Goal: Task Accomplishment & Management: Complete application form

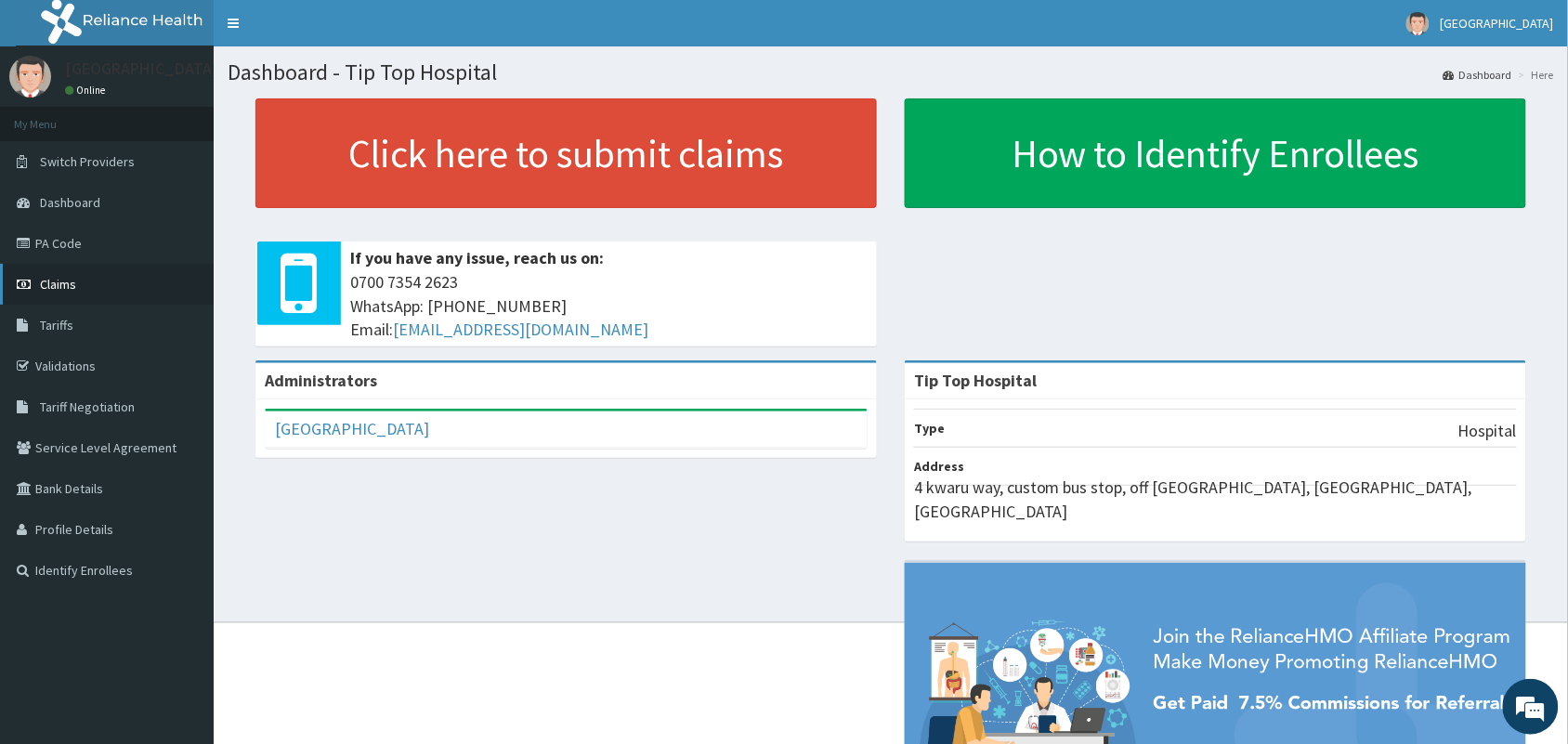
click at [86, 286] on link "Claims" at bounding box center [107, 284] width 213 height 41
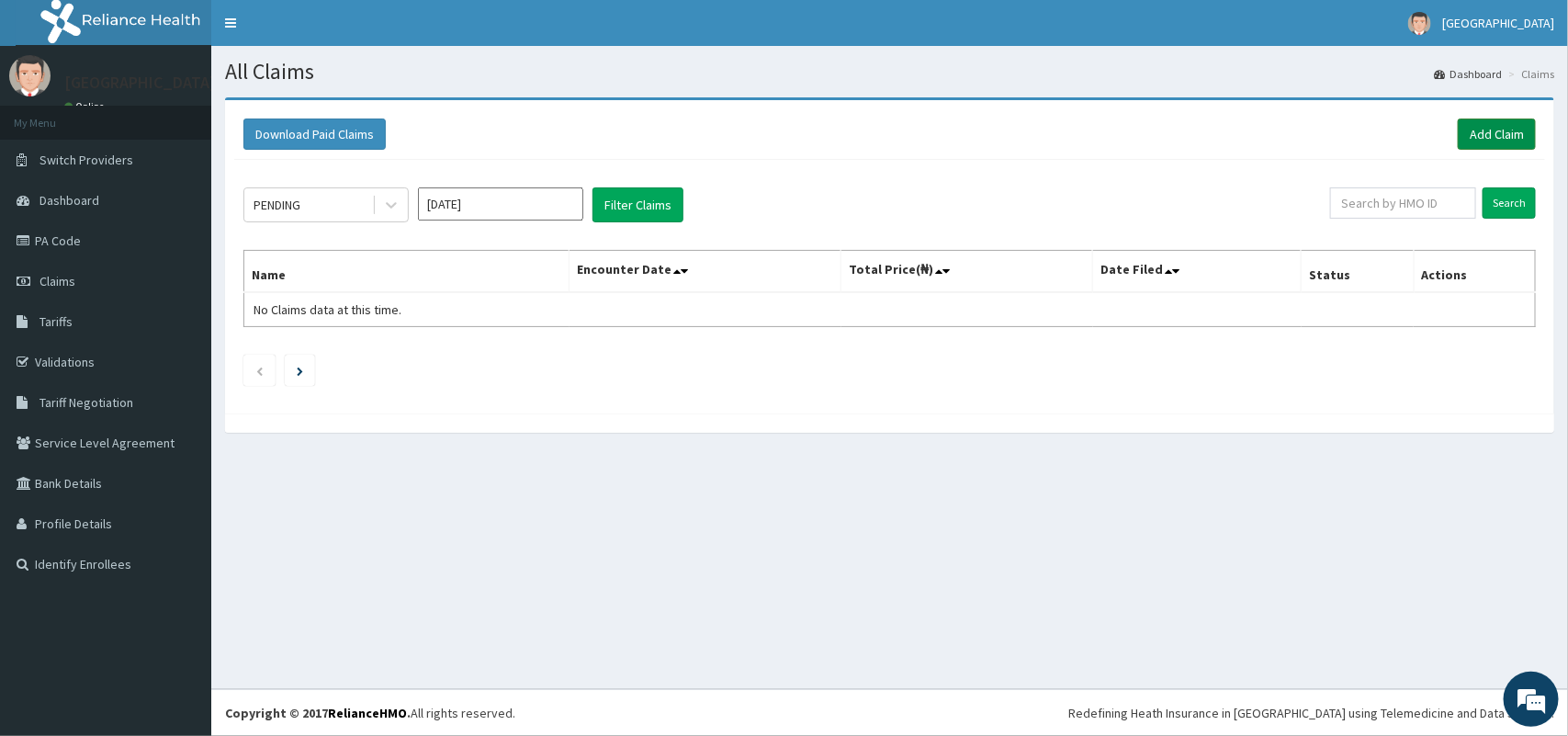
click at [1476, 129] on link "Add Claim" at bounding box center [1496, 134] width 78 height 31
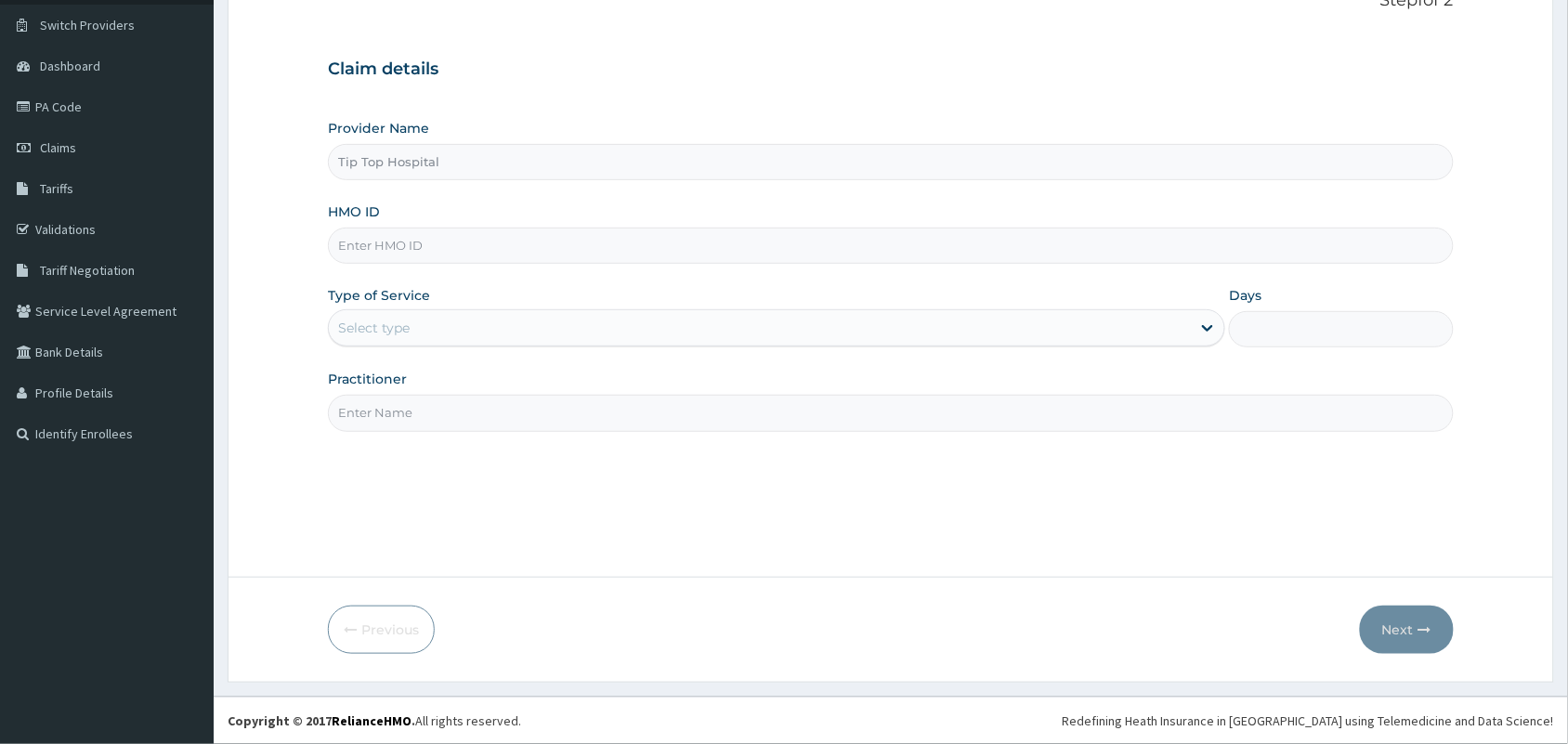
click at [498, 239] on input "HMO ID" at bounding box center [891, 245] width 1126 height 36
type input "QCP/10009/A"
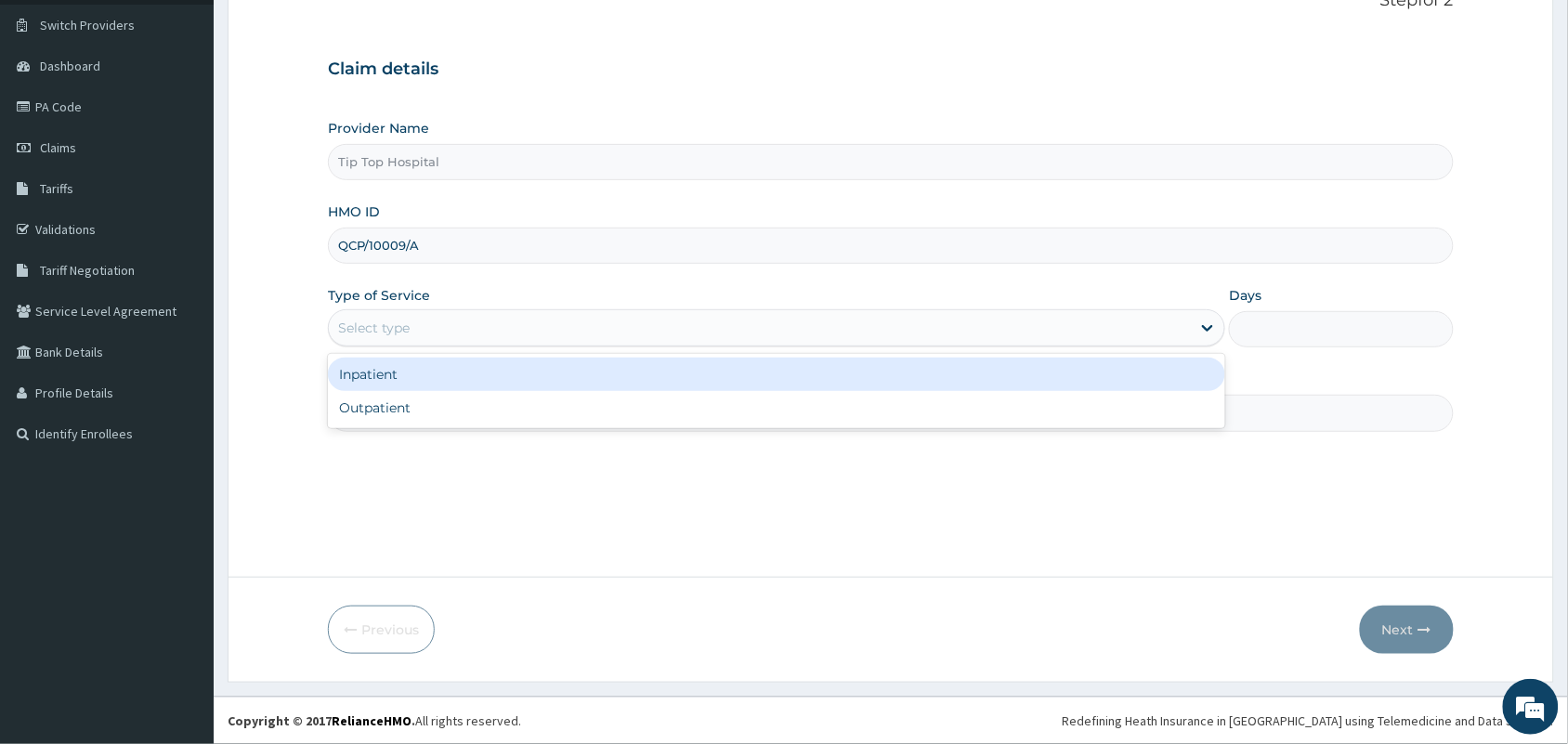
click at [456, 325] on div "Select type" at bounding box center [760, 328] width 862 height 29
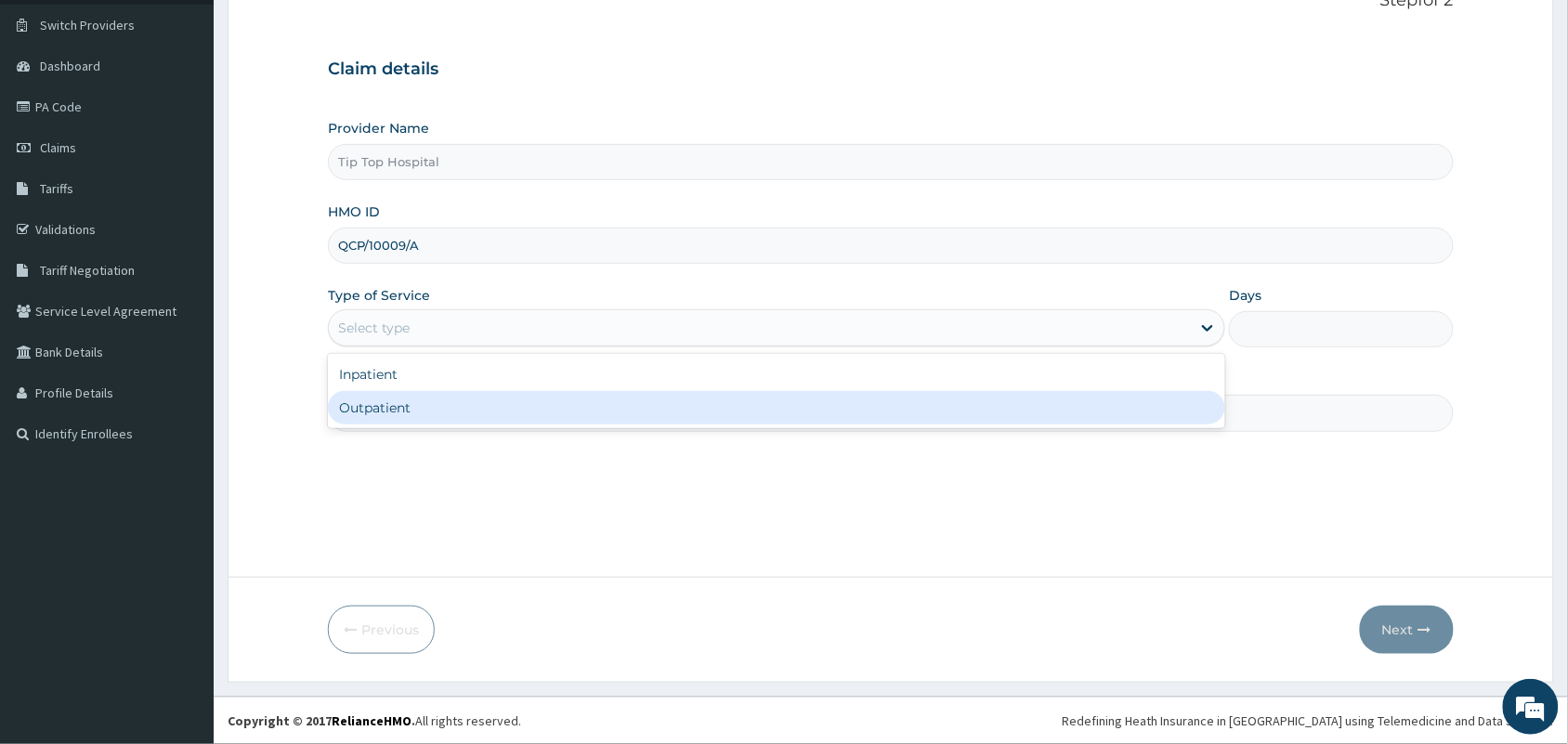
click at [433, 400] on div "Outpatient" at bounding box center [776, 407] width 898 height 33
type input "1"
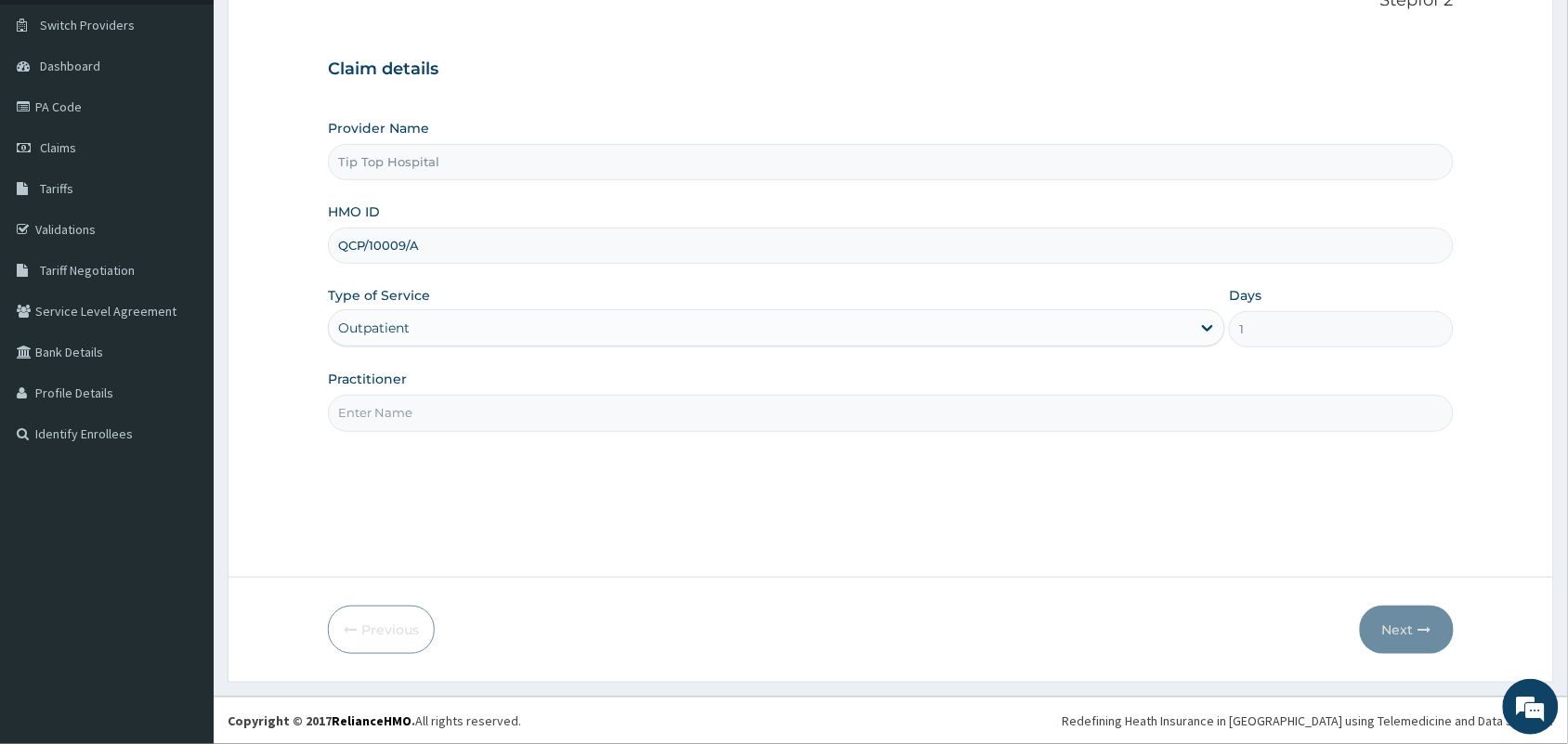
click at [430, 413] on input "Practitioner" at bounding box center [891, 412] width 1126 height 36
type input "DR"
click at [1399, 629] on button "Next" at bounding box center [1407, 629] width 94 height 48
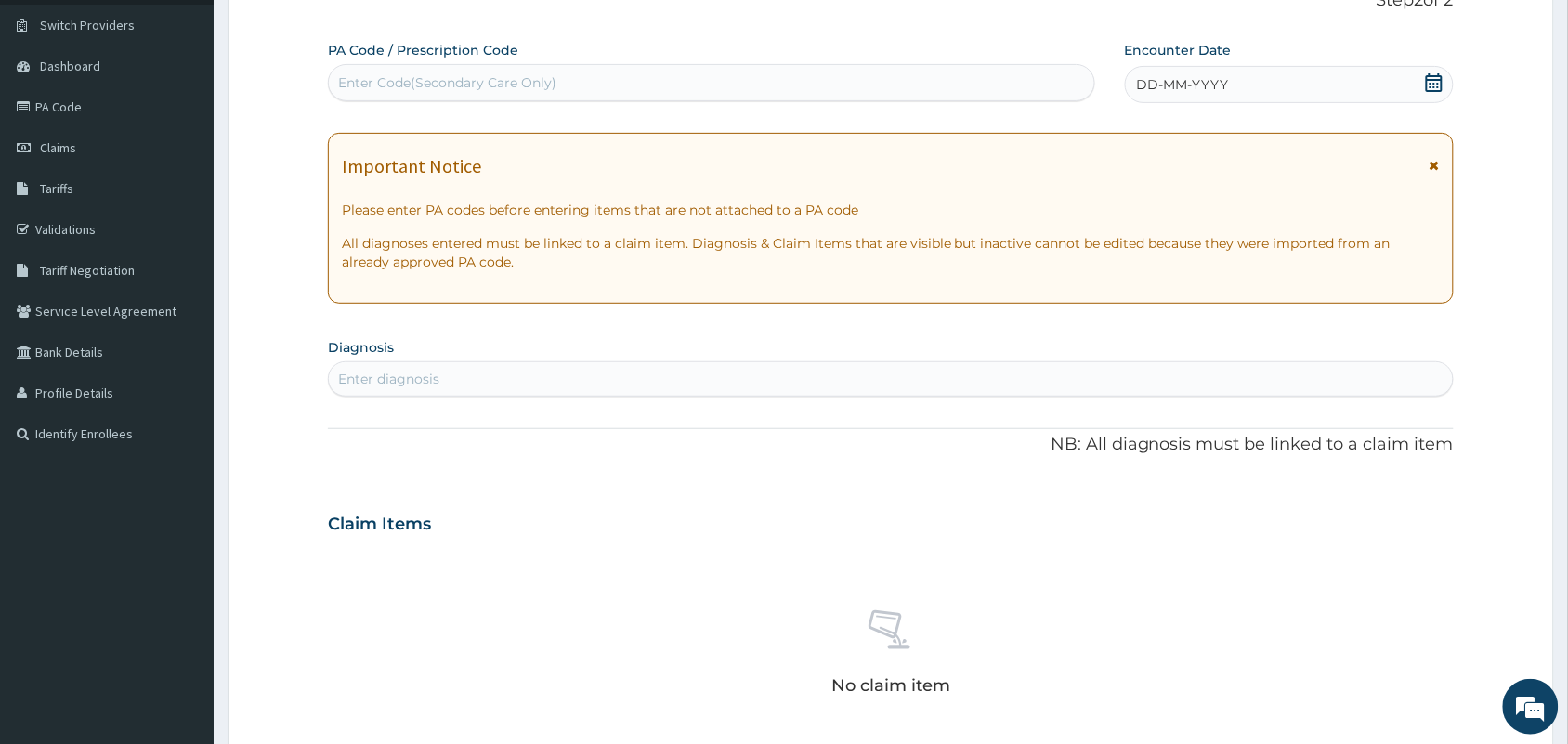
click at [823, 81] on div "Enter Code(Secondary Care Only)" at bounding box center [712, 82] width 765 height 29
paste input "PA/887BB6"
type input "PA/887BB6"
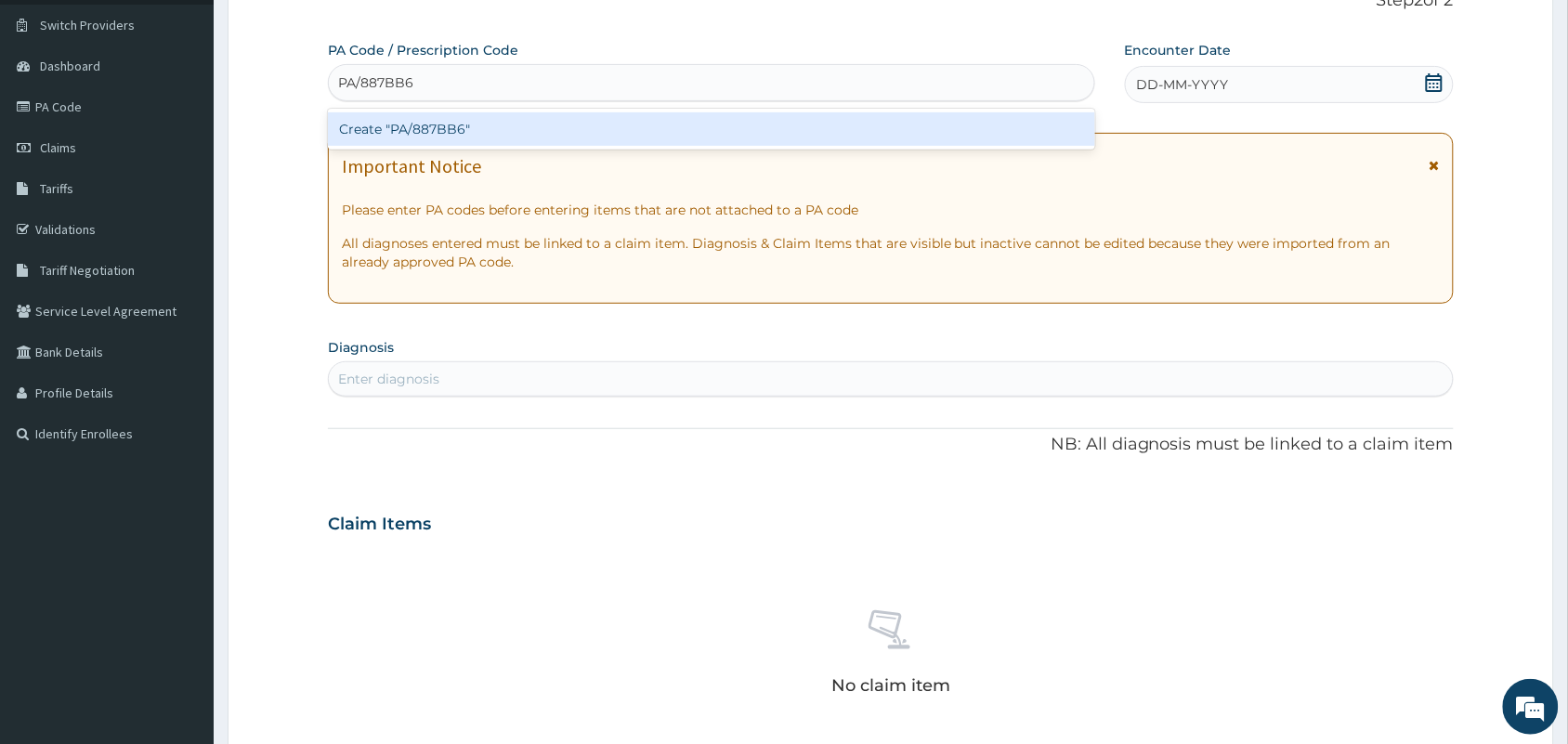
click at [588, 125] on div "Create "PA/887BB6"" at bounding box center [712, 129] width 767 height 33
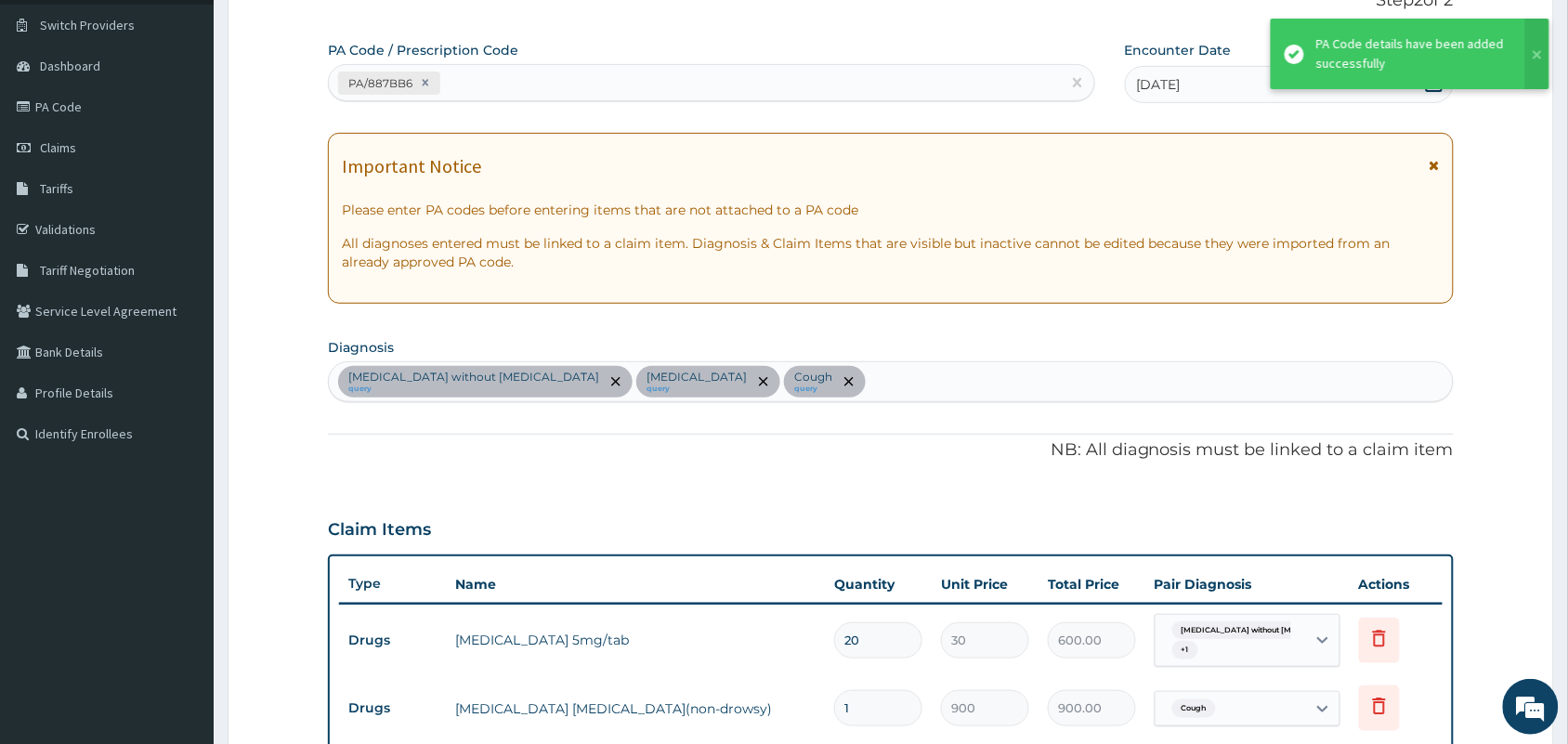
scroll to position [1163, 0]
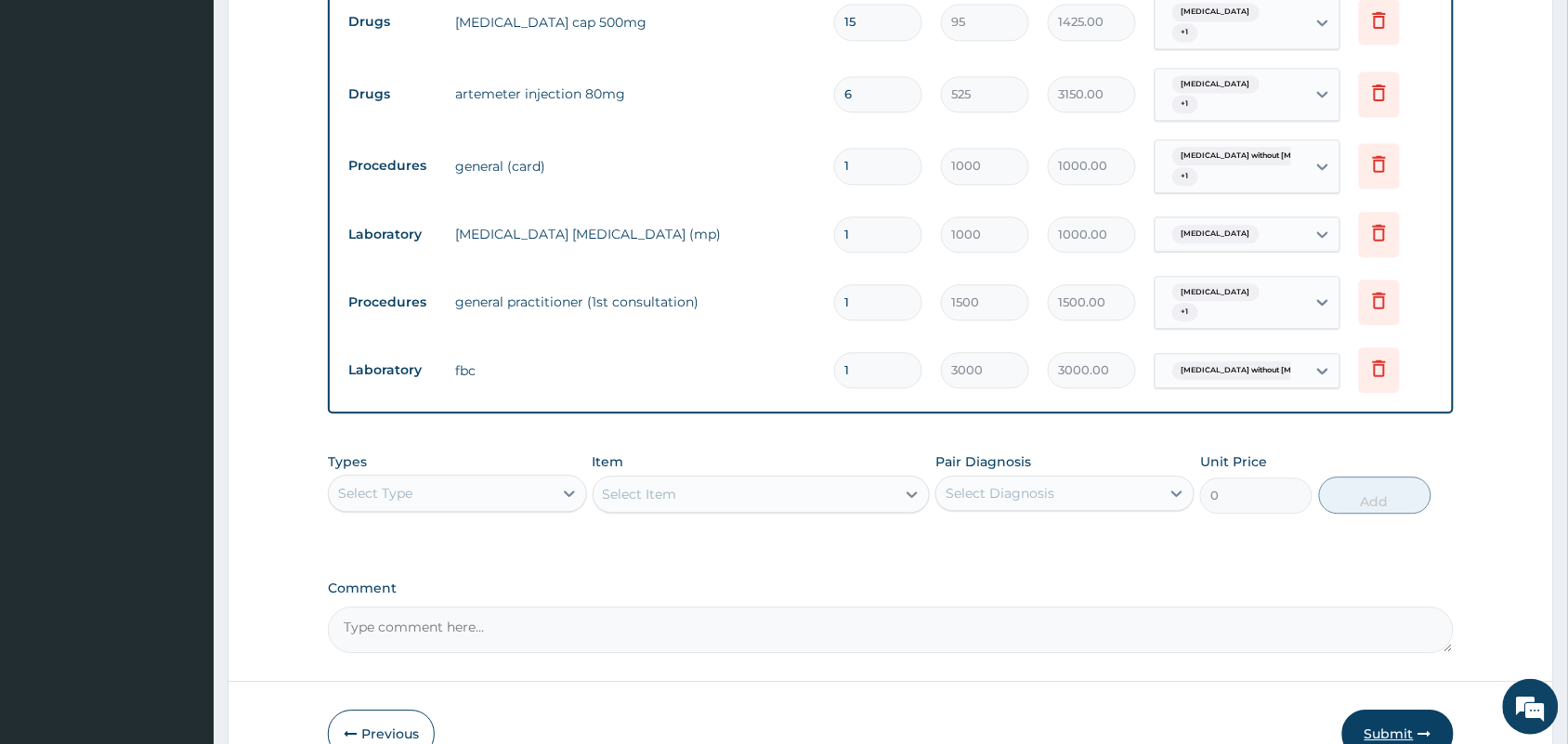
click at [1382, 729] on button "Submit" at bounding box center [1398, 733] width 112 height 48
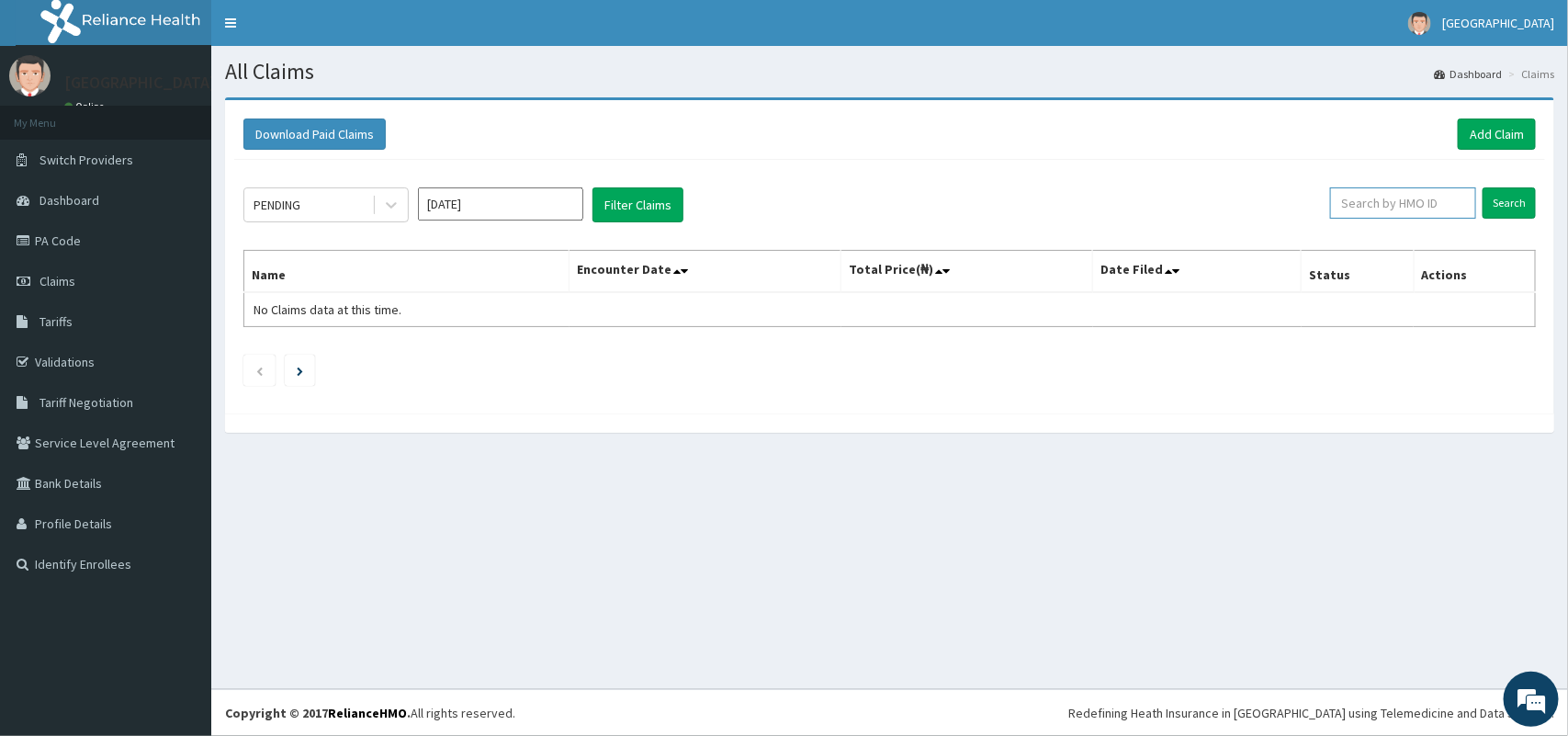
click at [1447, 205] on input "text" at bounding box center [1402, 203] width 146 height 31
type input "QCP/10009/A"
click at [1502, 205] on input "Search" at bounding box center [1509, 203] width 53 height 31
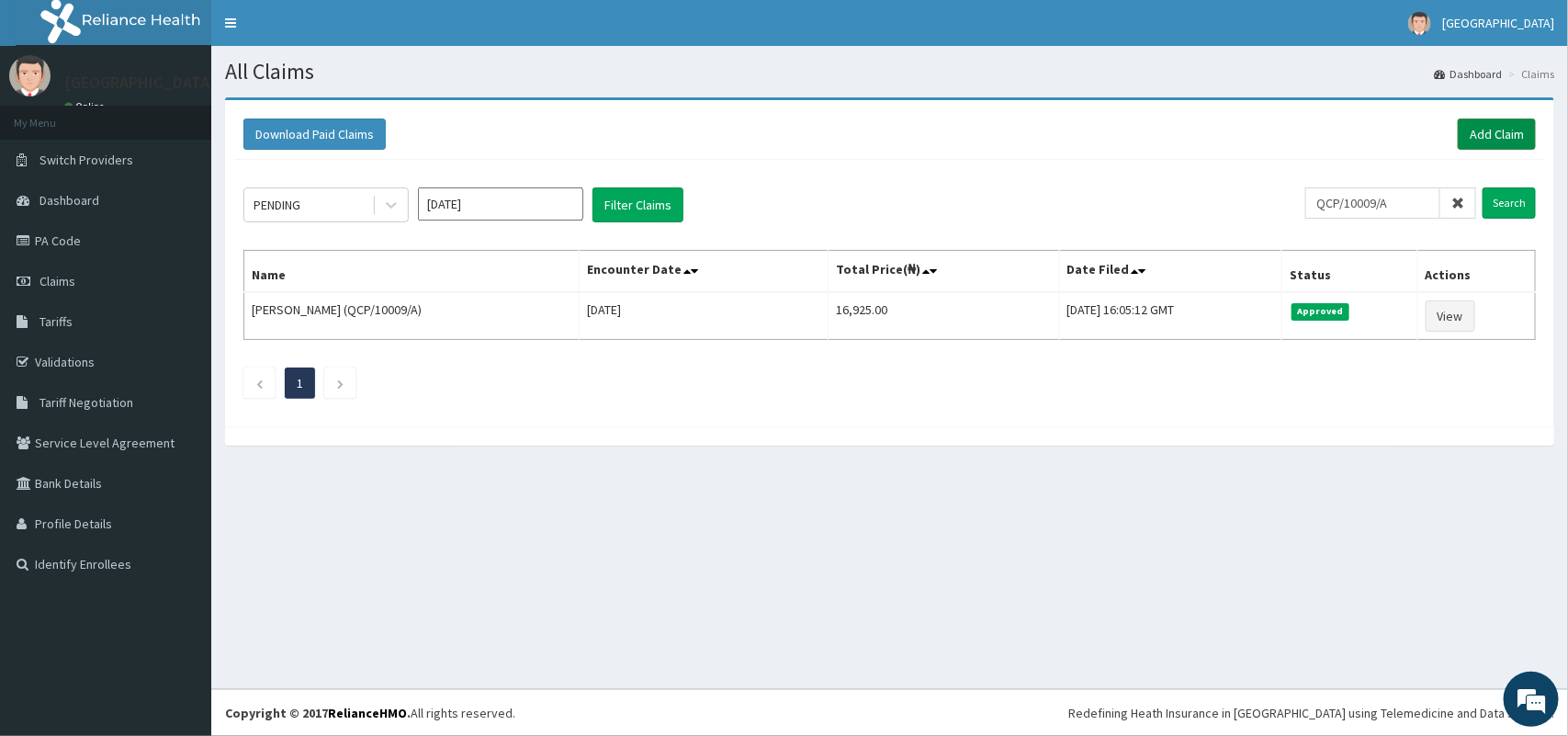
click at [1489, 132] on link "Add Claim" at bounding box center [1496, 134] width 78 height 31
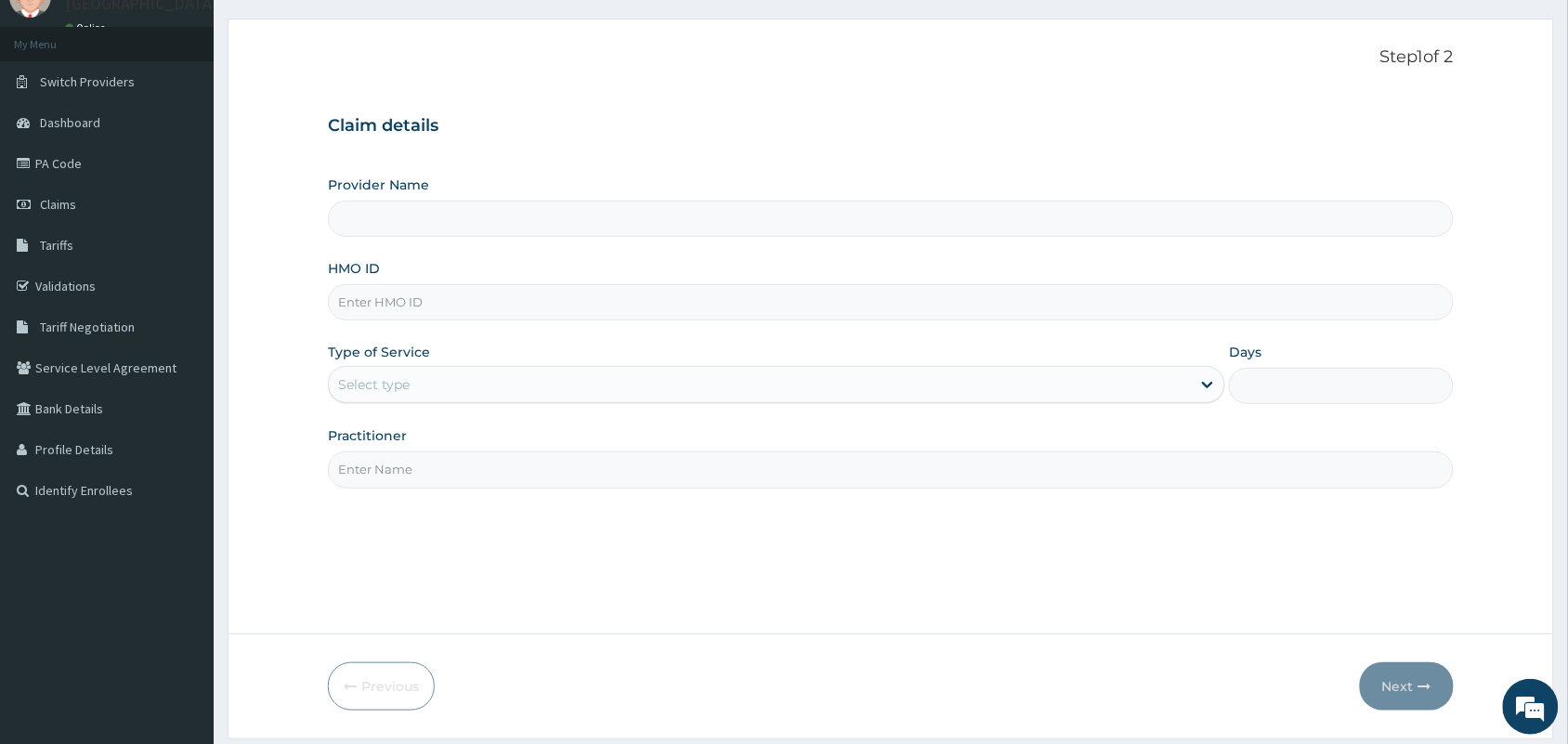
scroll to position [136, 0]
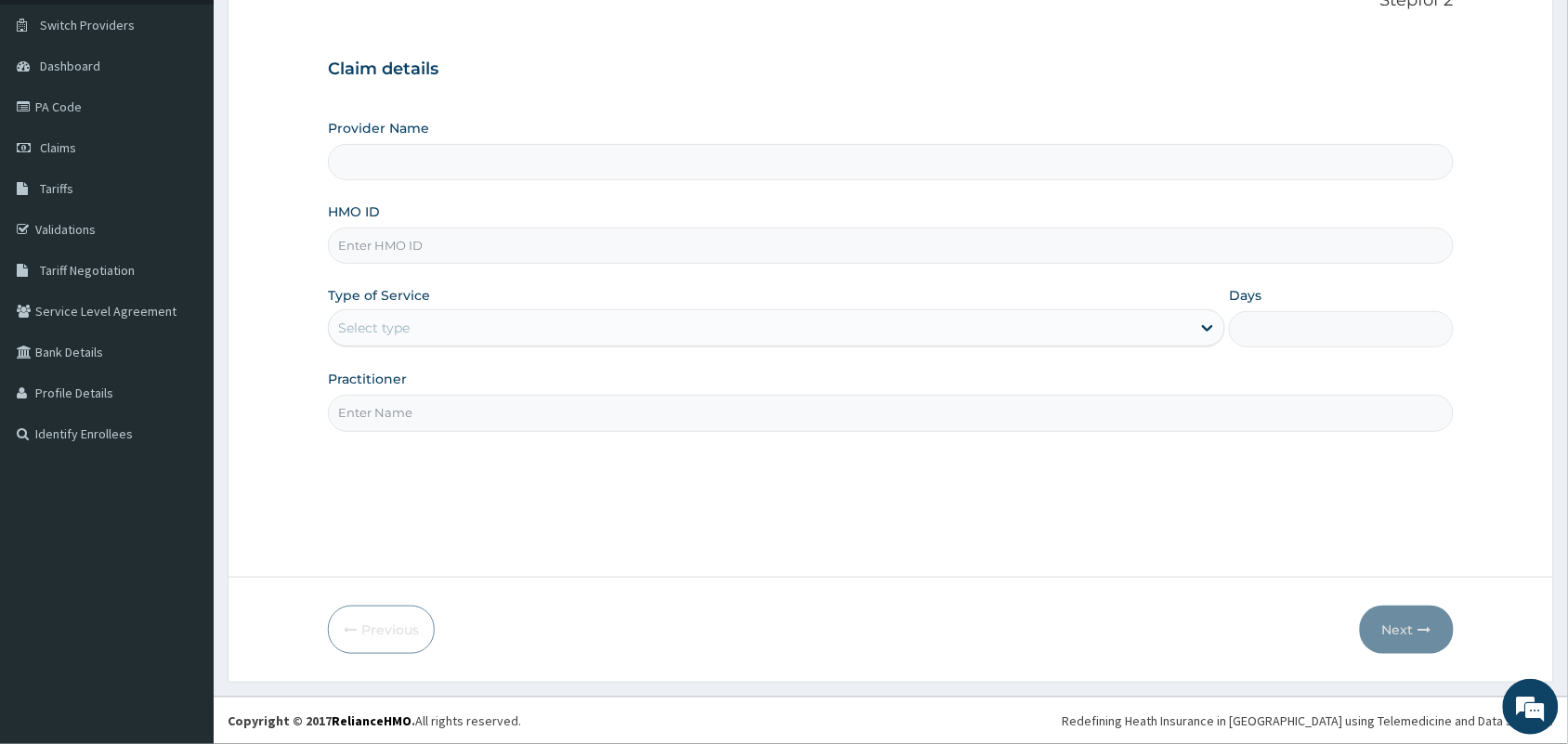
click at [609, 237] on input "HMO ID" at bounding box center [891, 245] width 1126 height 36
type input "ELN/10461/D"
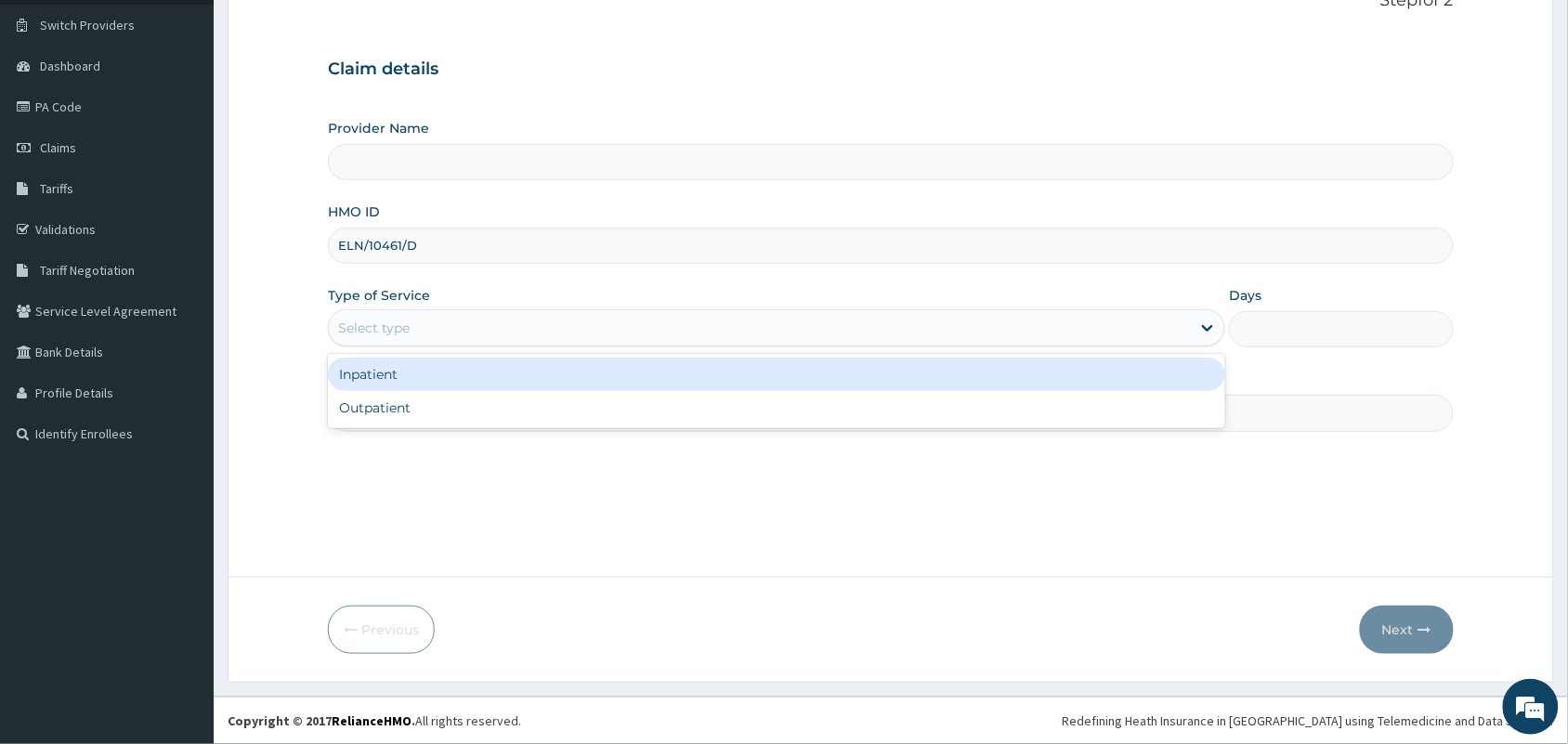
click at [514, 333] on div "Select type" at bounding box center [760, 328] width 862 height 29
type input "Tip Top Hospital"
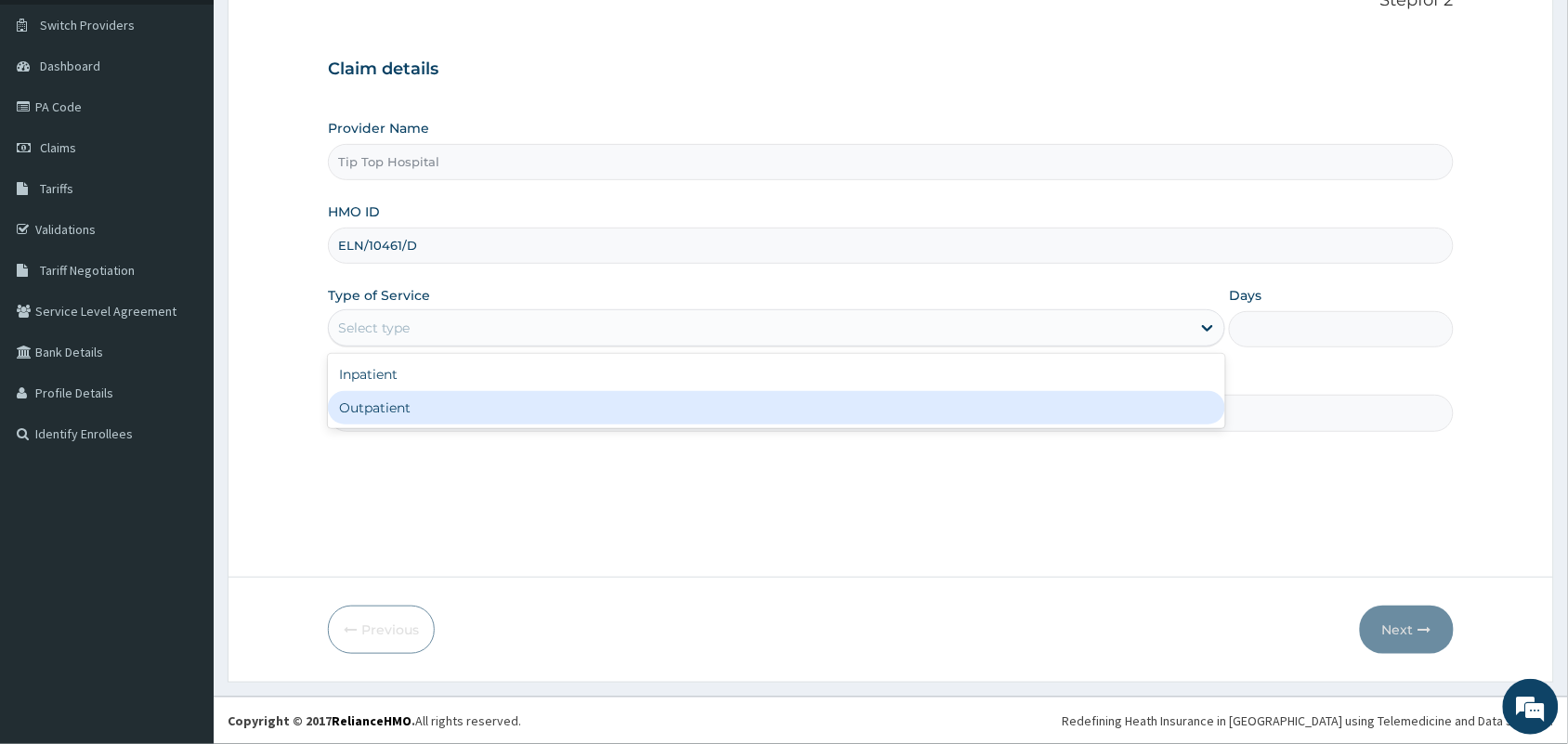
click at [489, 404] on div "Outpatient" at bounding box center [776, 407] width 898 height 33
type input "1"
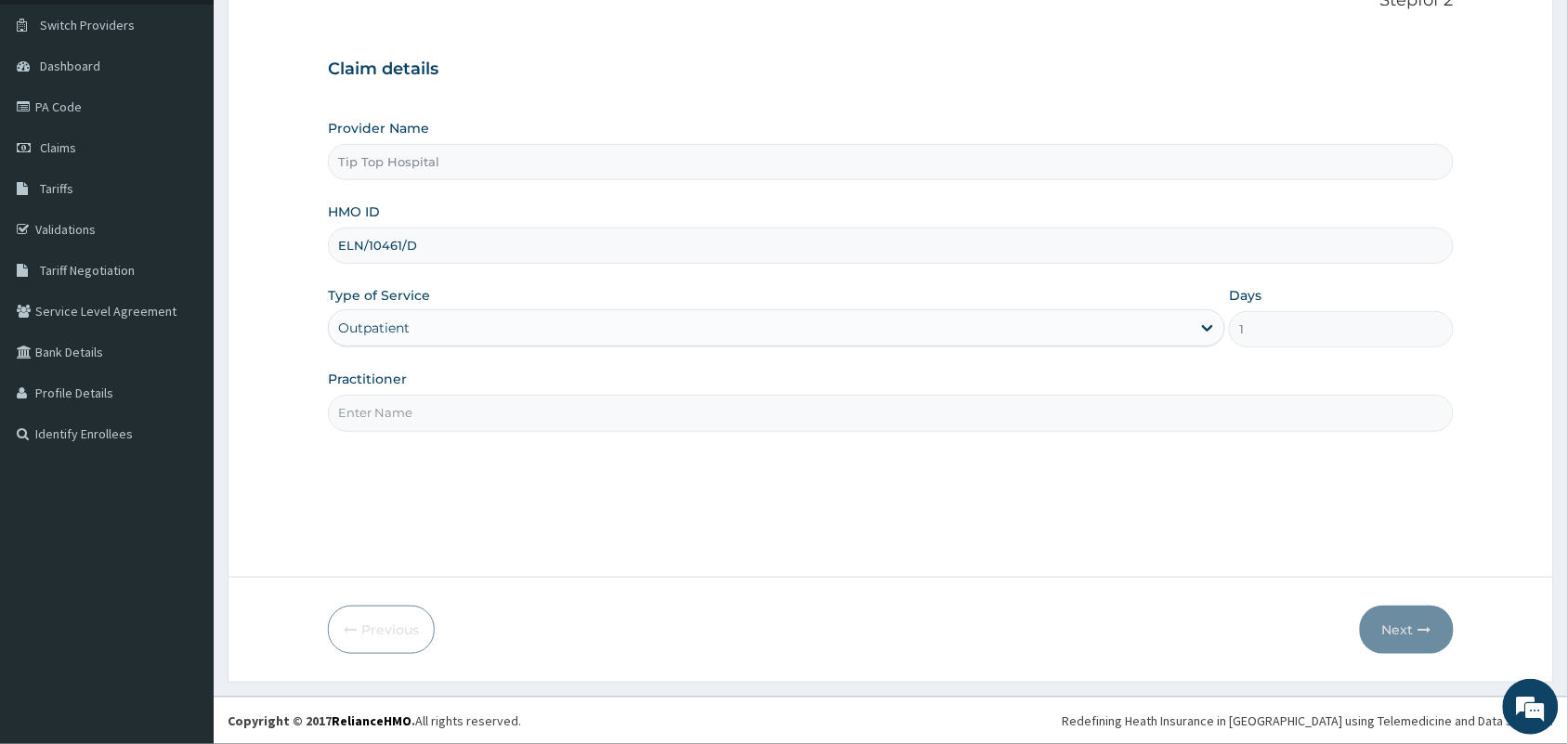
click at [489, 404] on input "Practitioner" at bounding box center [891, 412] width 1126 height 36
type input "DR"
click at [1403, 628] on button "Next" at bounding box center [1407, 629] width 94 height 48
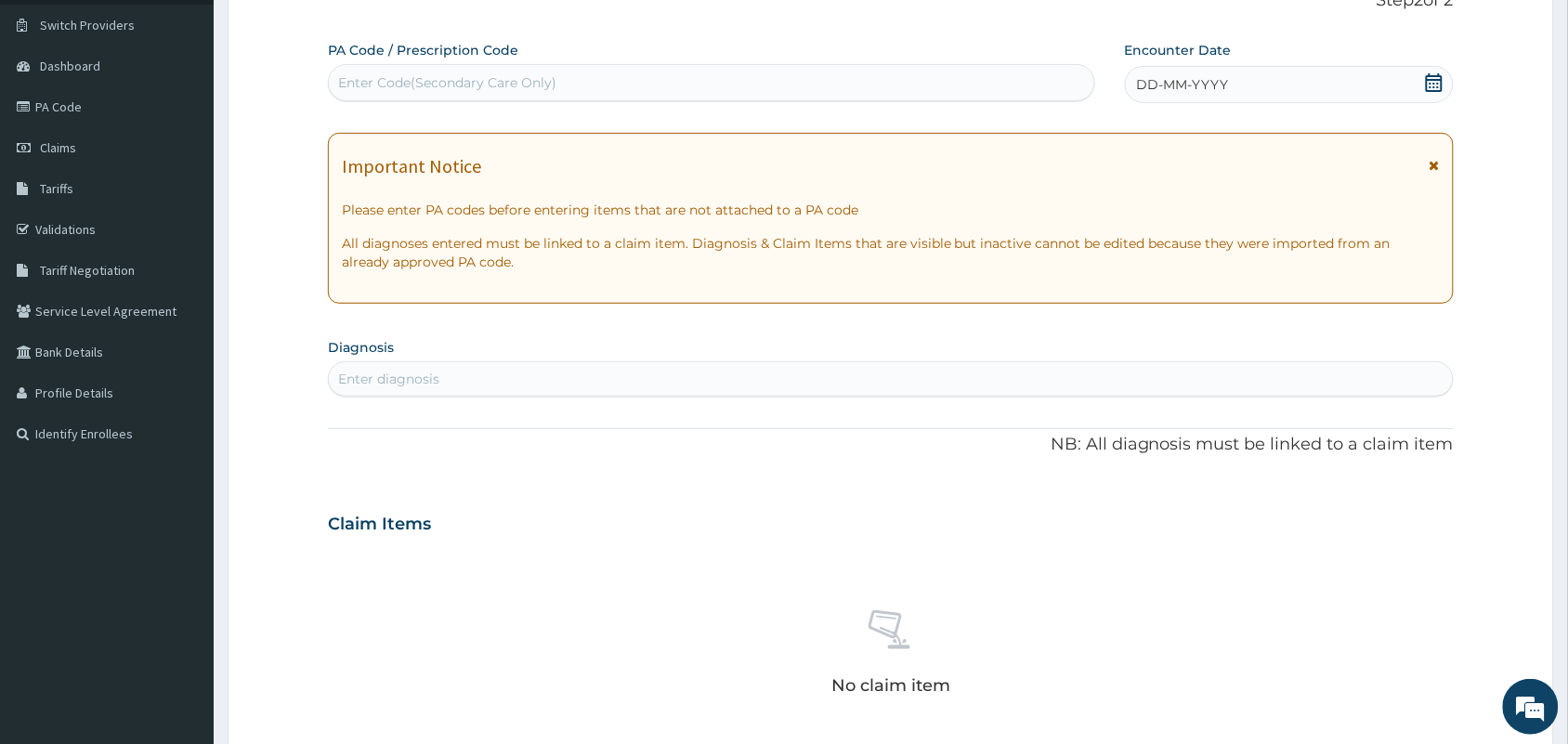
click at [825, 91] on div "Enter Code(Secondary Care Only)" at bounding box center [712, 82] width 765 height 29
paste input "PA/A6BFF7"
type input "PA/A6BFF7"
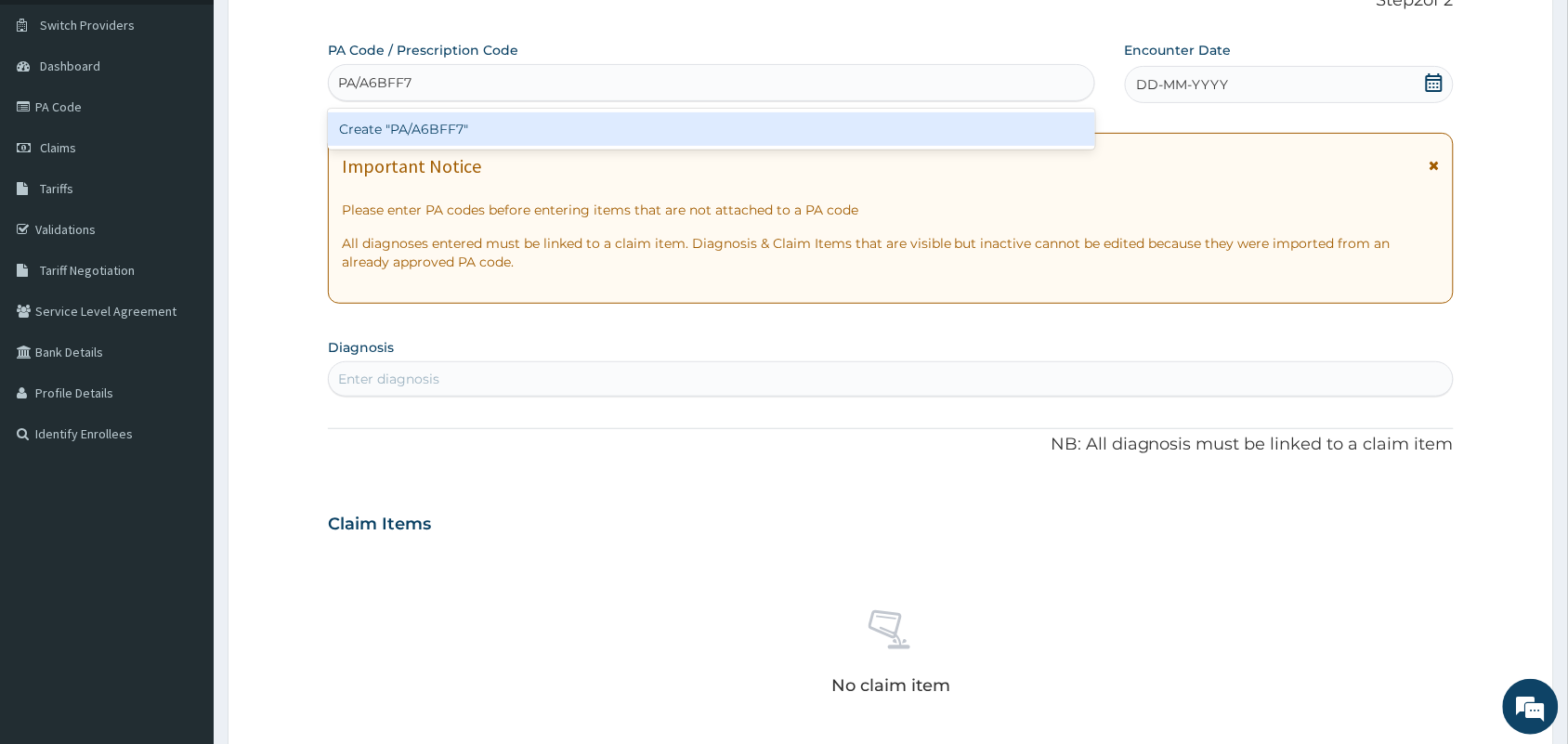
click at [754, 121] on div "Create "PA/A6BFF7"" at bounding box center [712, 129] width 767 height 33
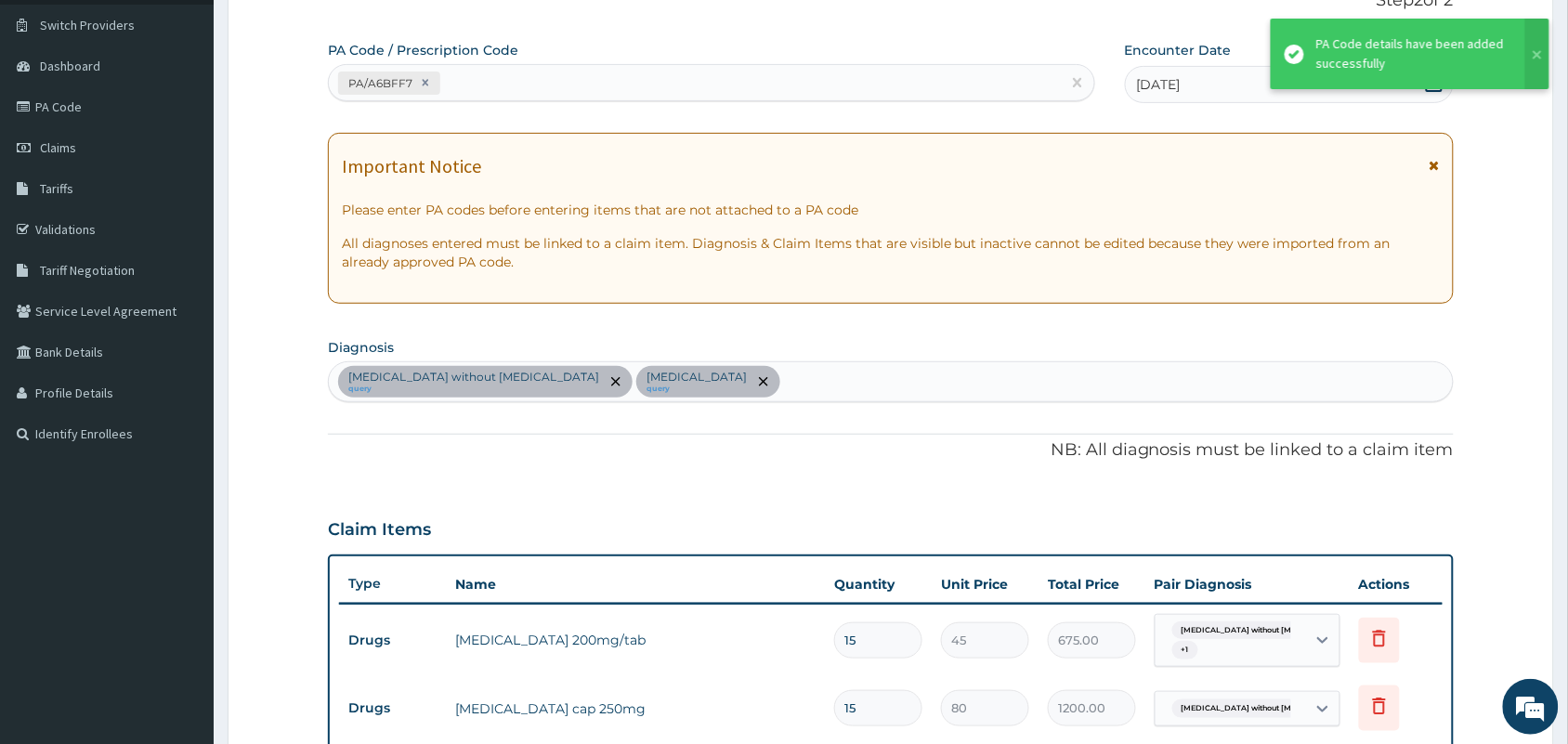
scroll to position [1031, 0]
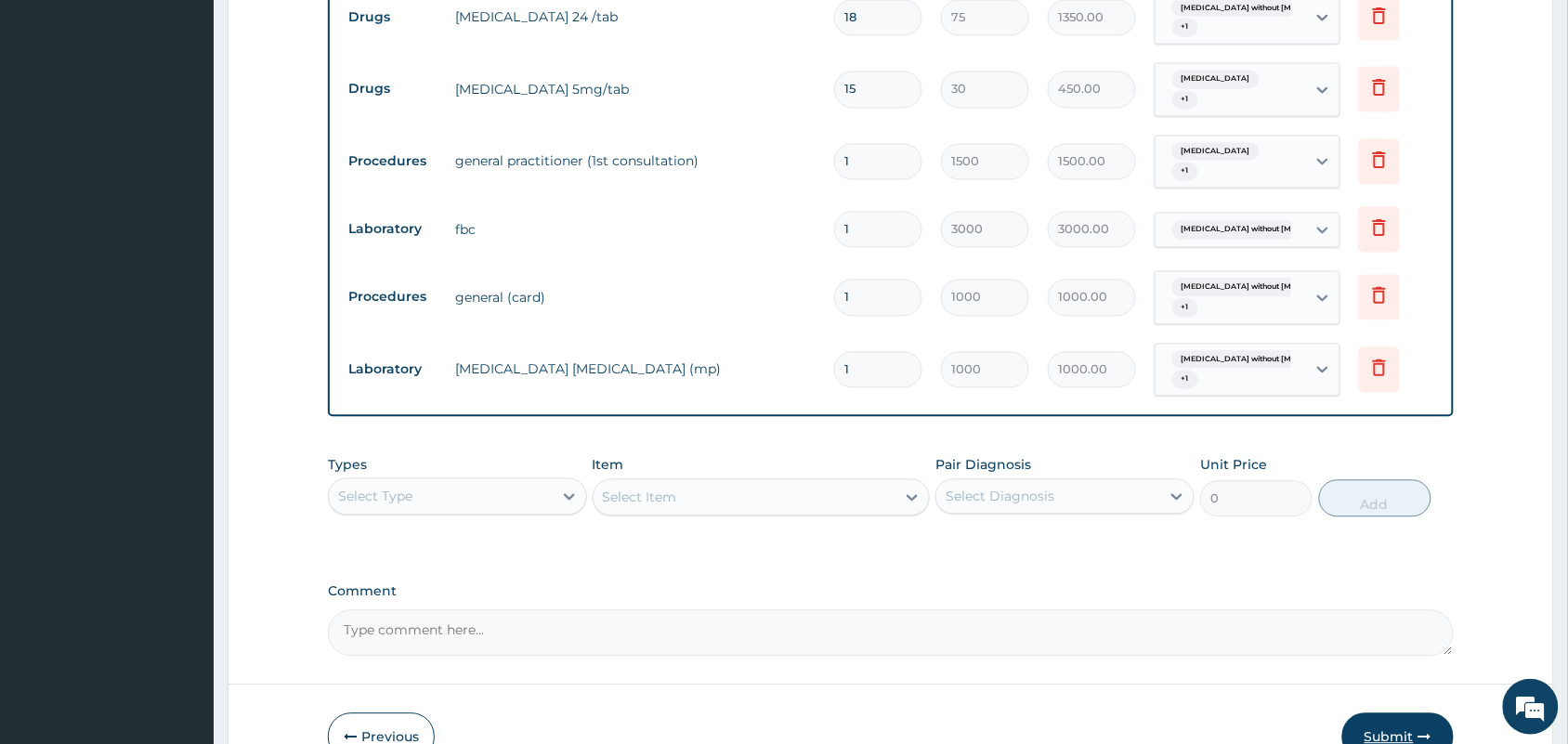
click at [1390, 731] on button "Submit" at bounding box center [1398, 737] width 112 height 48
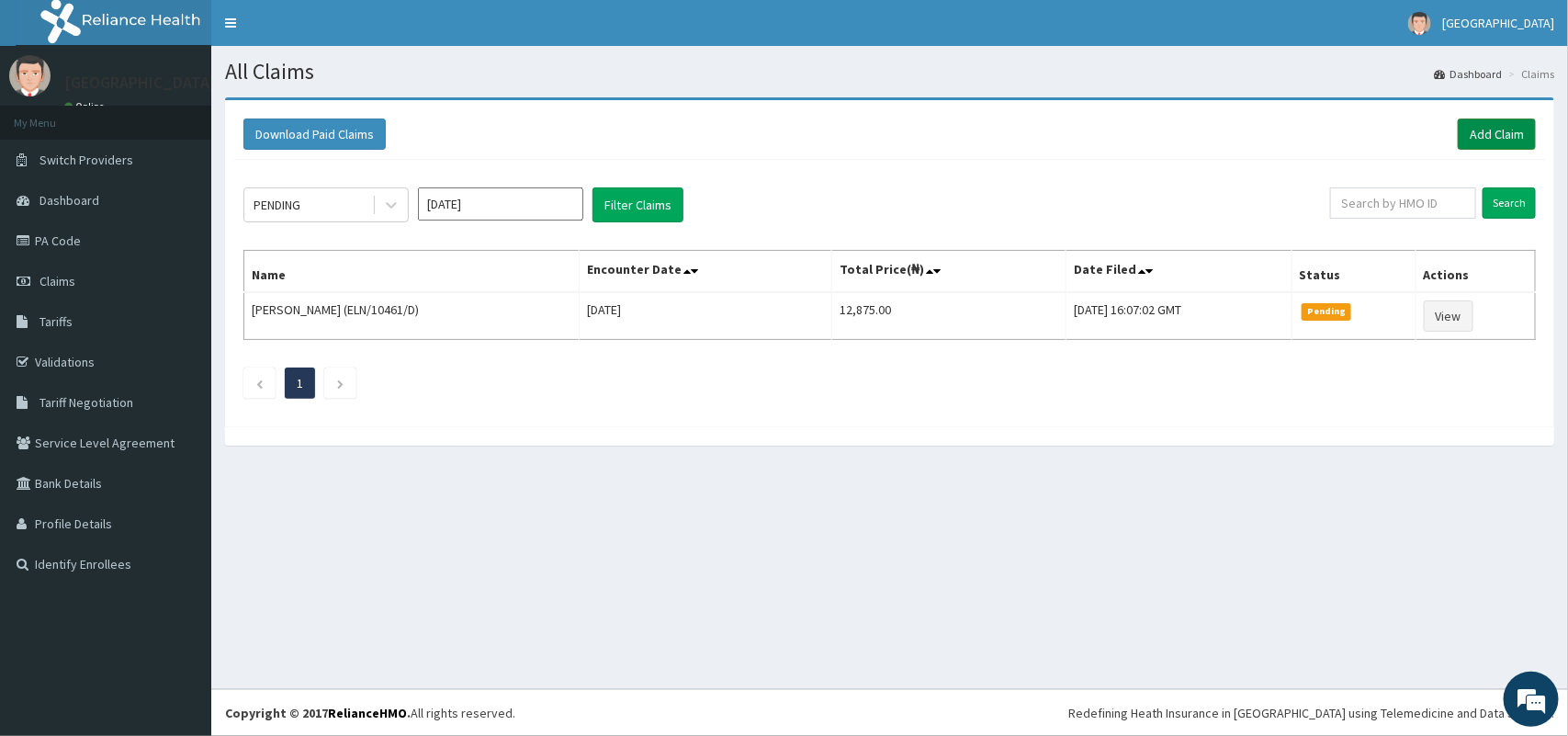
click at [1477, 127] on link "Add Claim" at bounding box center [1496, 134] width 78 height 31
